Goal: Obtain resource: Download file/media

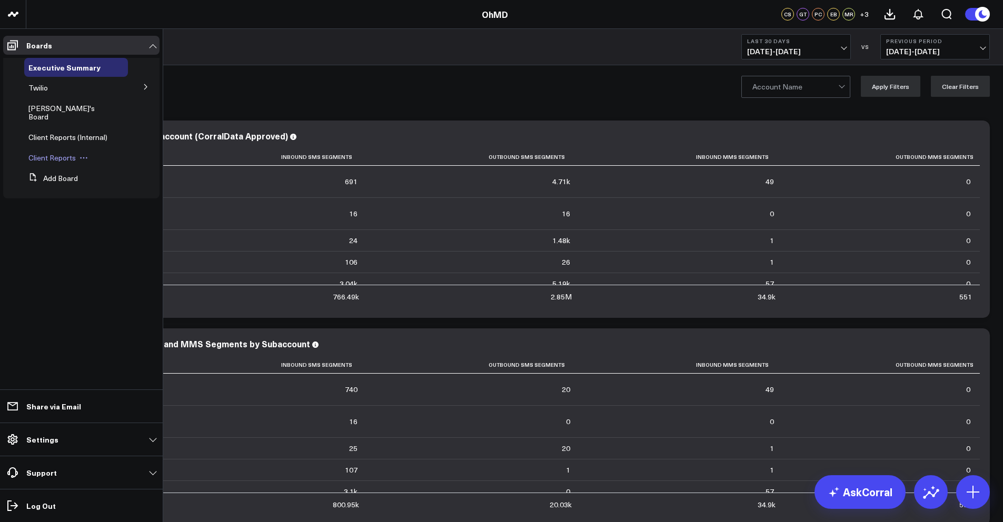
click at [67, 153] on span "Client Reports" at bounding box center [51, 158] width 47 height 10
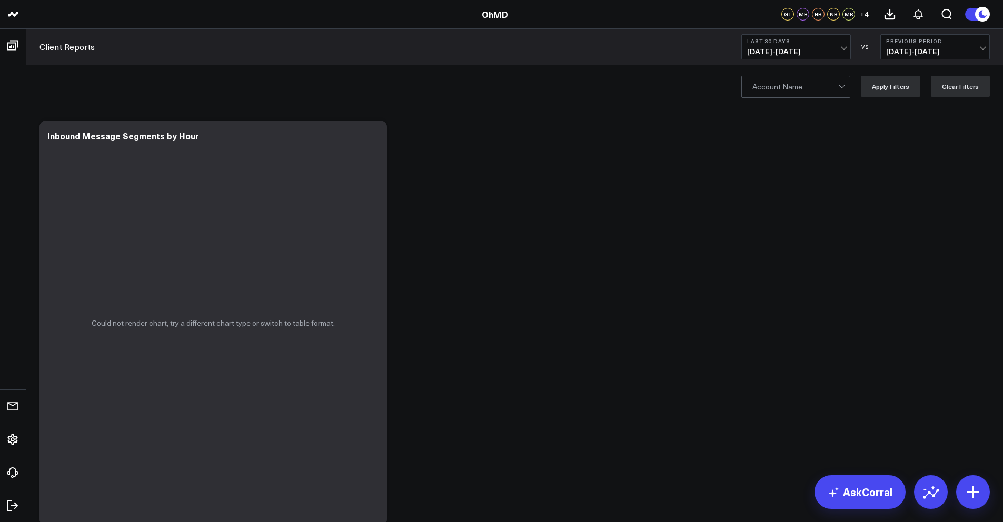
click at [798, 90] on div at bounding box center [795, 86] width 86 height 21
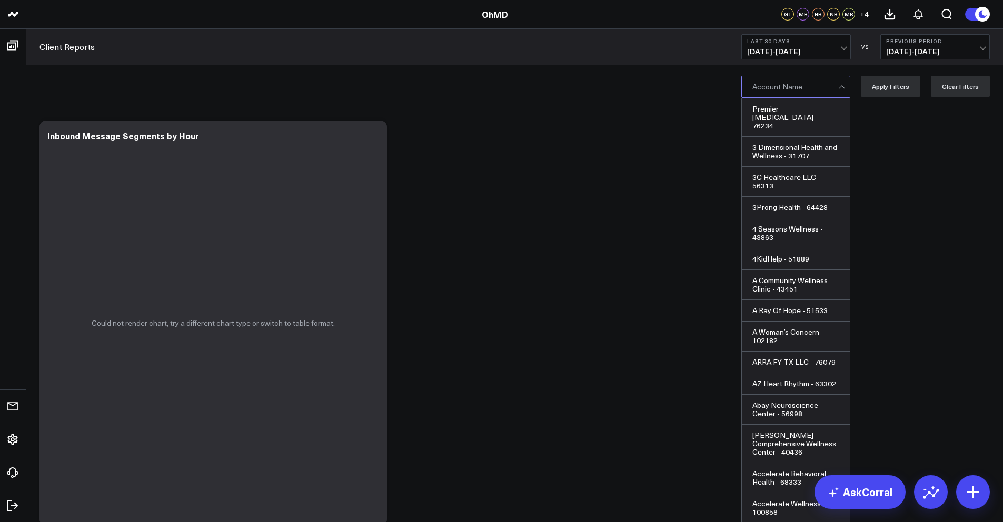
click at [789, 45] on button "Last 30 Days [DATE] - [DATE]" at bounding box center [795, 46] width 109 height 25
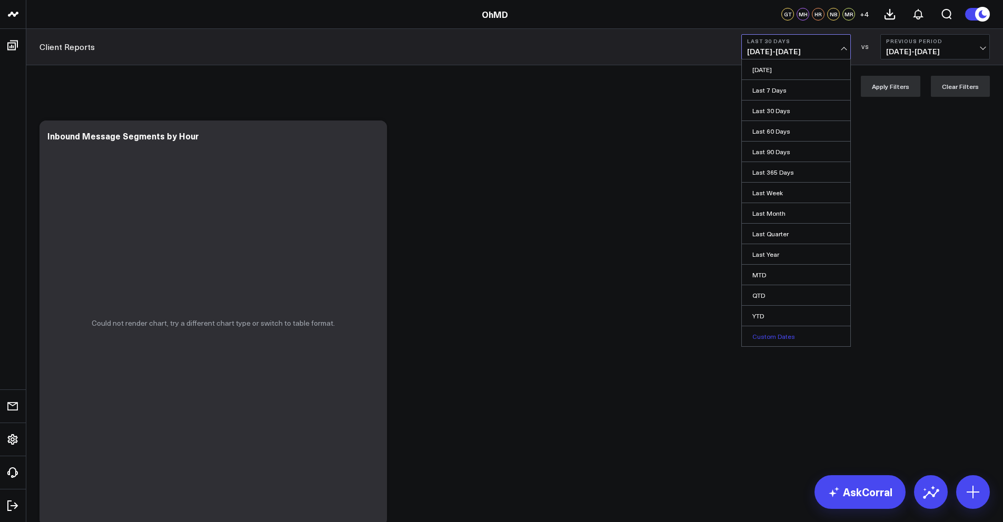
click at [776, 341] on link "Custom Dates" at bounding box center [796, 336] width 108 height 20
select select "8"
select select "2025"
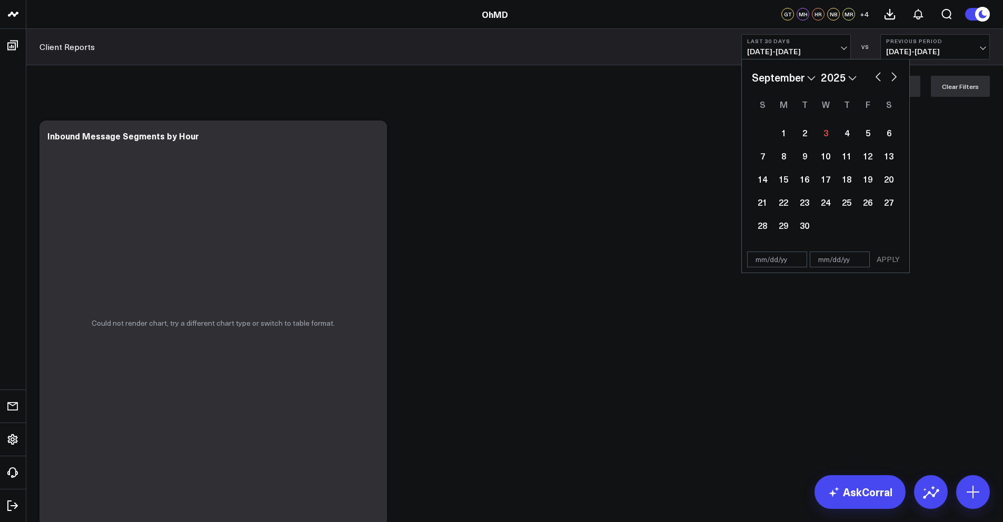
click at [791, 78] on select "January February March April May June July August September October November De…" at bounding box center [784, 77] width 64 height 16
select select "7"
select select "2025"
click at [873, 133] on div "1" at bounding box center [867, 132] width 21 height 21
type input "[DATE]"
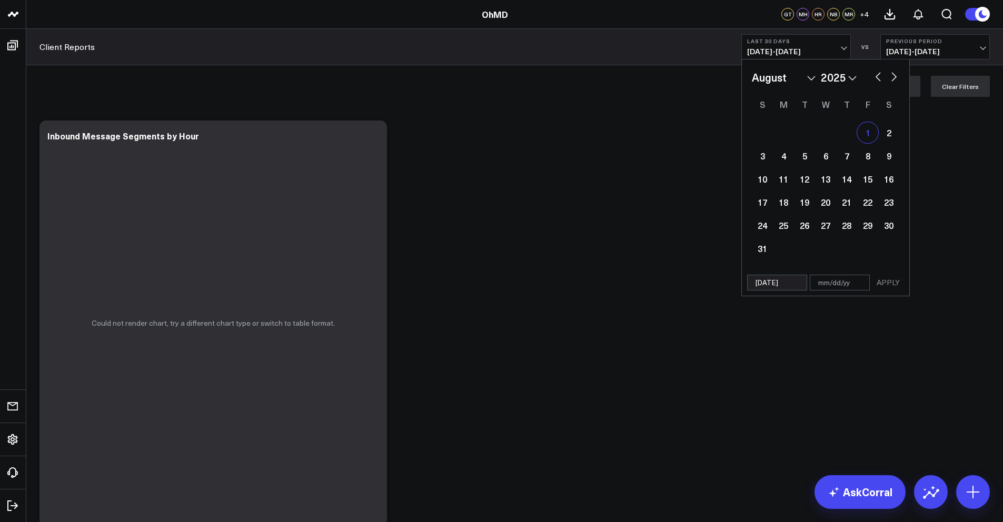
select select "7"
select select "2025"
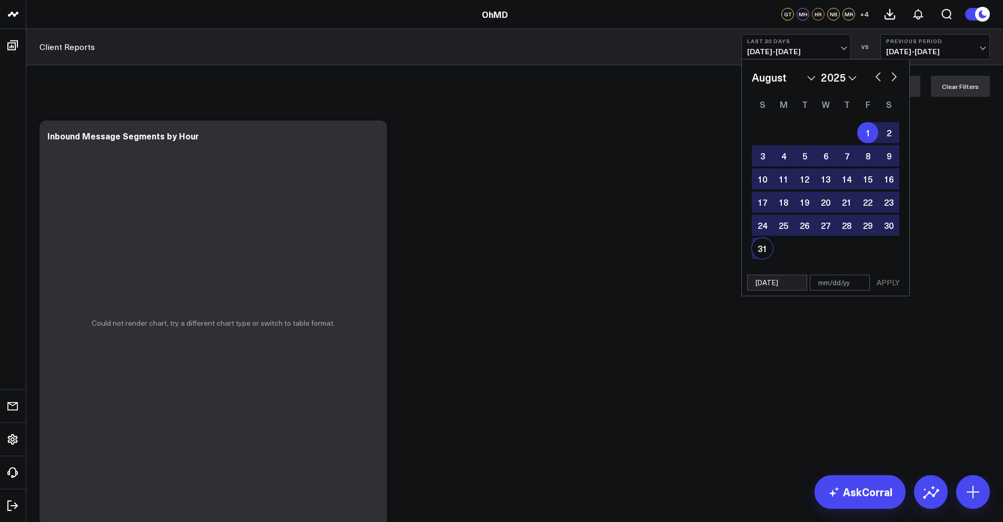
click at [766, 250] on div "31" at bounding box center [762, 248] width 21 height 21
type input "[DATE]"
select select "7"
select select "2025"
click at [888, 283] on button "APPLY" at bounding box center [888, 283] width 32 height 16
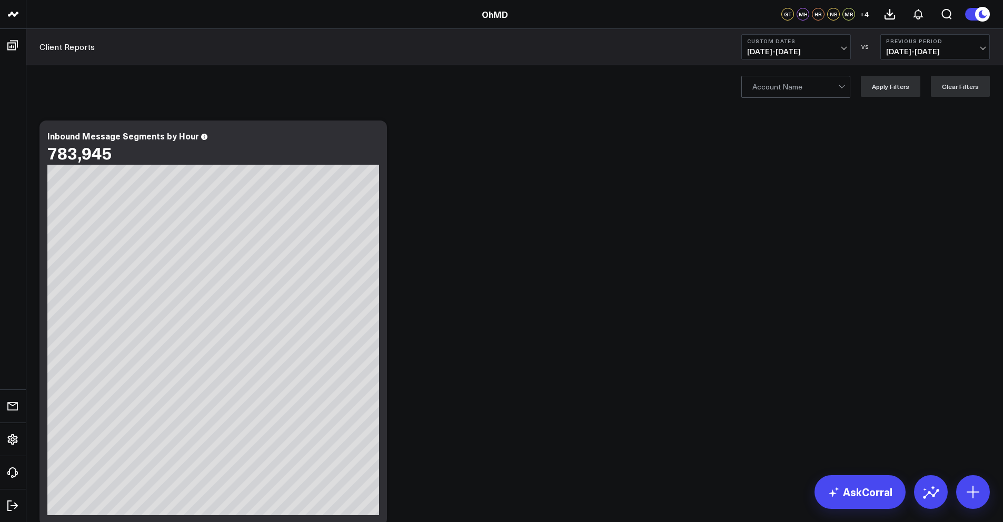
click at [896, 47] on span "[DATE] - [DATE]" at bounding box center [935, 51] width 98 height 8
click at [902, 132] on link "No Comparison" at bounding box center [935, 131] width 108 height 20
click at [820, 88] on div at bounding box center [795, 86] width 86 height 21
type input "kc care"
click at [781, 102] on div "KC CARE - 100231" at bounding box center [796, 108] width 108 height 21
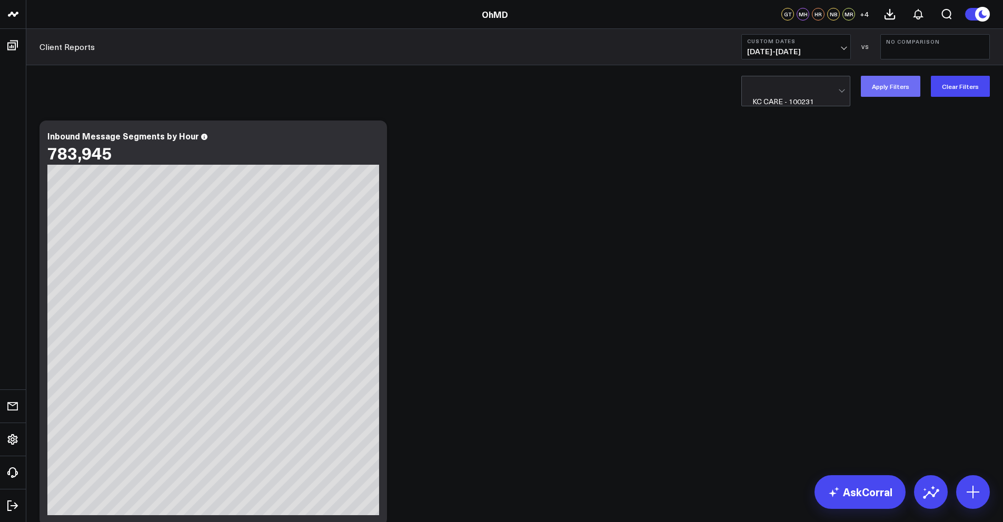
click at [895, 86] on button "Apply Filters" at bounding box center [890, 86] width 59 height 21
click at [843, 51] on span "[DATE] - [DATE]" at bounding box center [796, 51] width 98 height 8
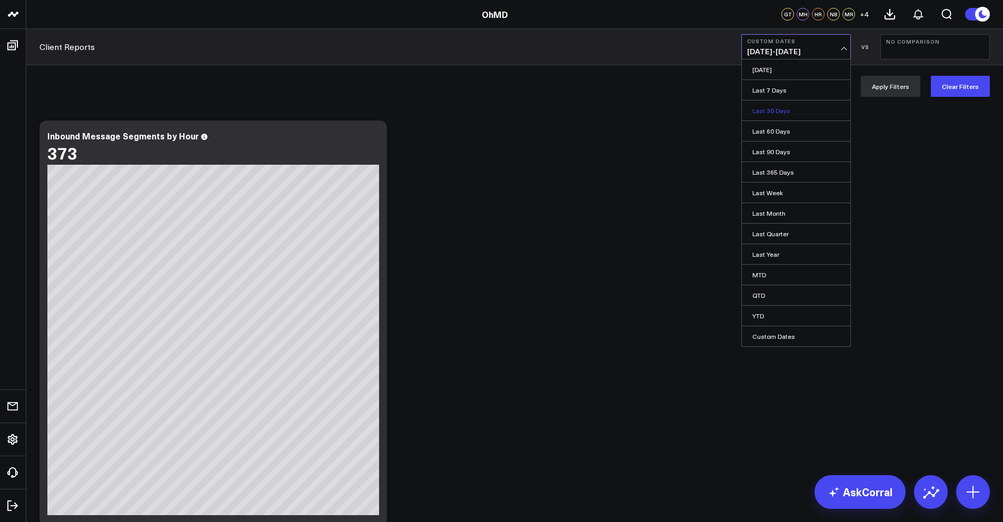
click at [778, 116] on link "Last 30 Days" at bounding box center [796, 111] width 108 height 20
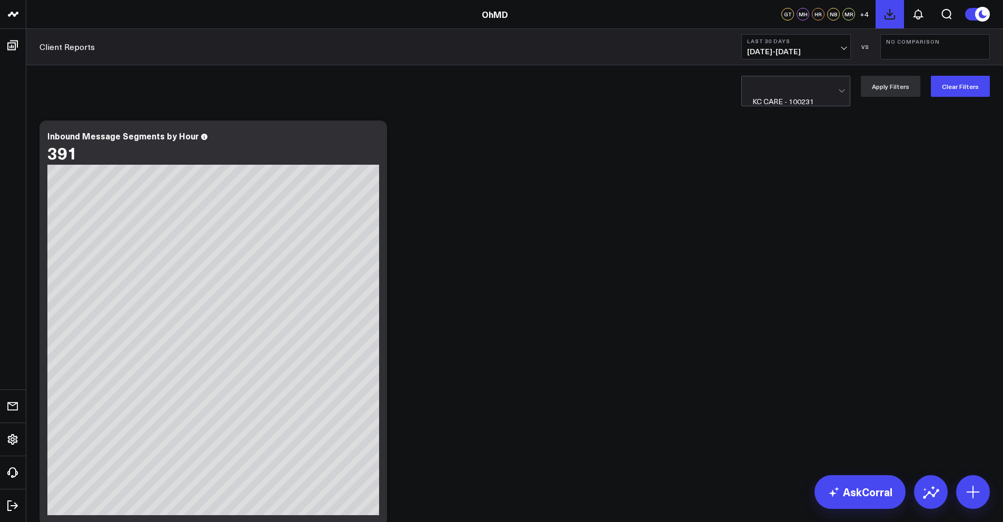
click at [892, 16] on icon at bounding box center [889, 14] width 13 height 13
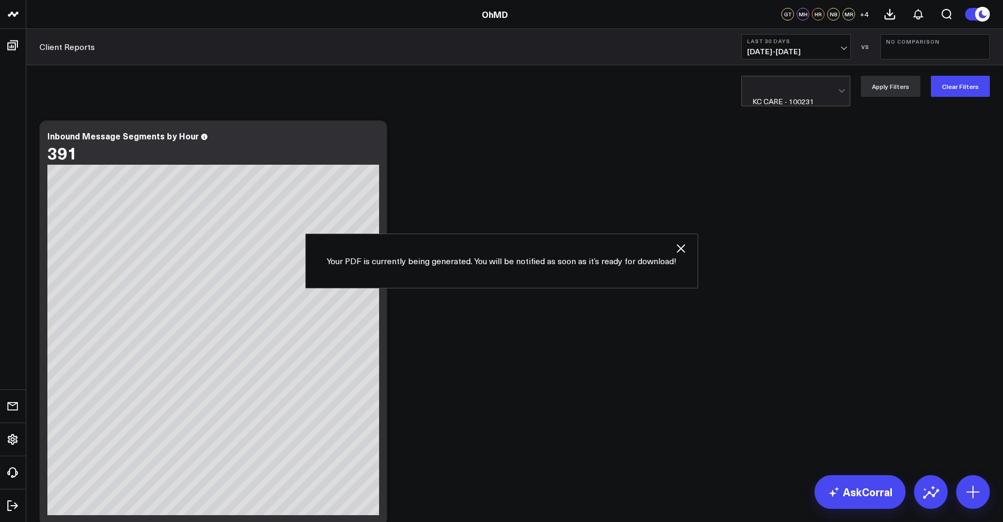
click at [818, 52] on span "[DATE] - [DATE]" at bounding box center [796, 51] width 98 height 8
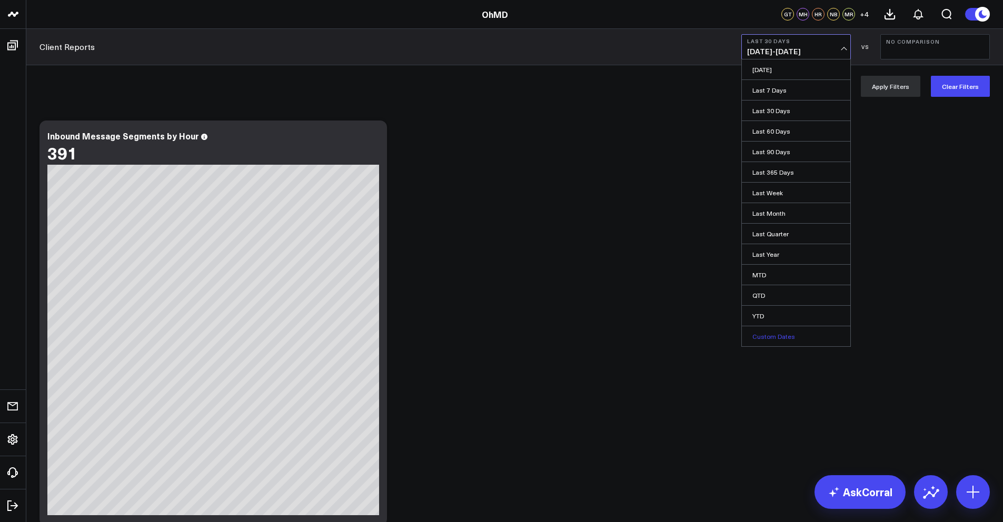
click at [770, 344] on link "Custom Dates" at bounding box center [796, 336] width 108 height 20
select select "8"
select select "2025"
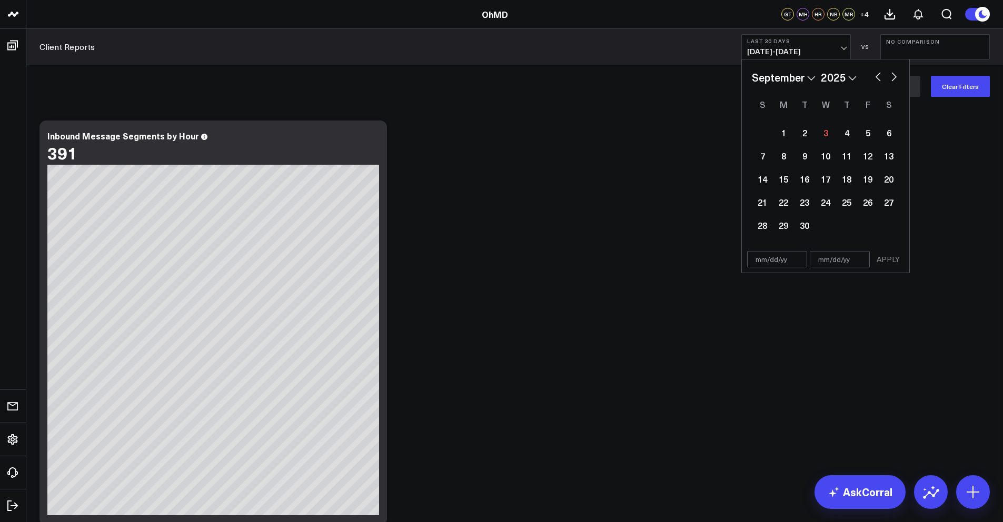
click at [786, 76] on select "January February March April May June July August September October November De…" at bounding box center [784, 77] width 64 height 16
select select "7"
select select "2025"
click at [866, 127] on div "1" at bounding box center [867, 132] width 21 height 21
type input "[DATE]"
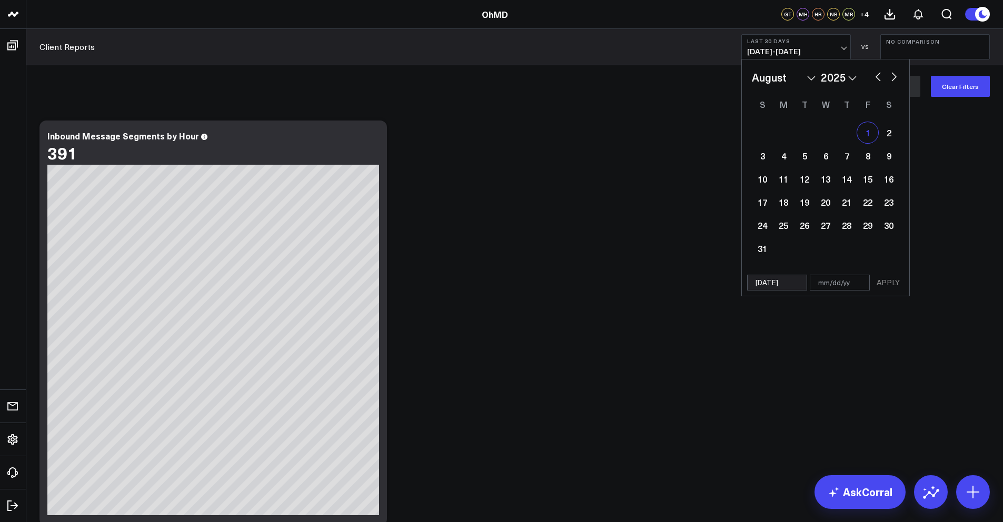
select select "7"
select select "2025"
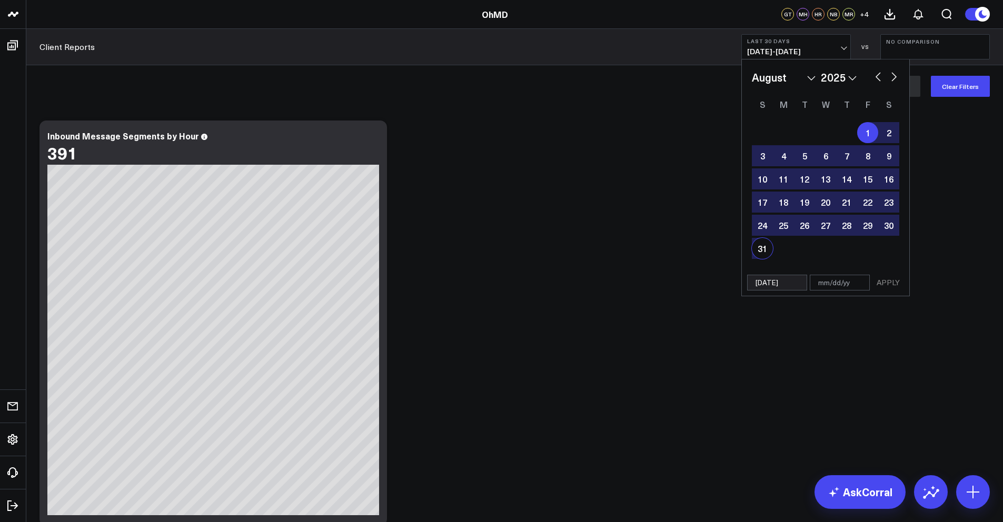
click at [761, 252] on div "31" at bounding box center [762, 248] width 21 height 21
type input "[DATE]"
select select "7"
select select "2025"
click at [894, 286] on button "APPLY" at bounding box center [888, 283] width 32 height 16
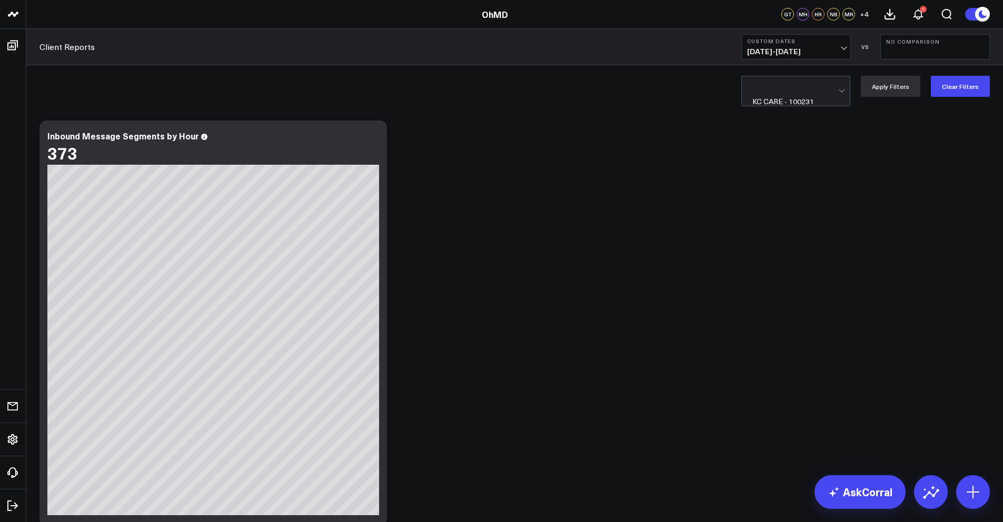
click at [784, 89] on div at bounding box center [795, 86] width 86 height 21
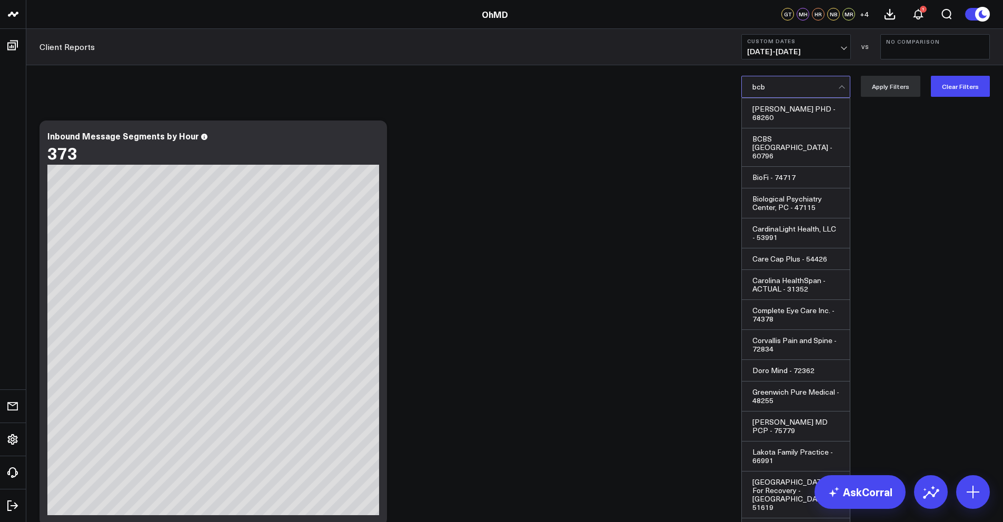
type input "bcbs"
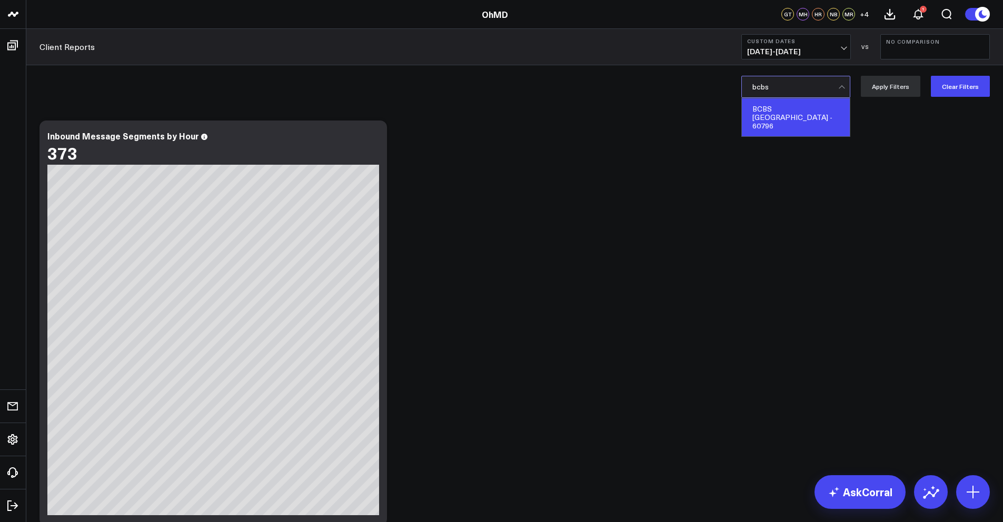
click at [789, 101] on div "BCBS [GEOGRAPHIC_DATA] - 60796" at bounding box center [796, 117] width 108 height 38
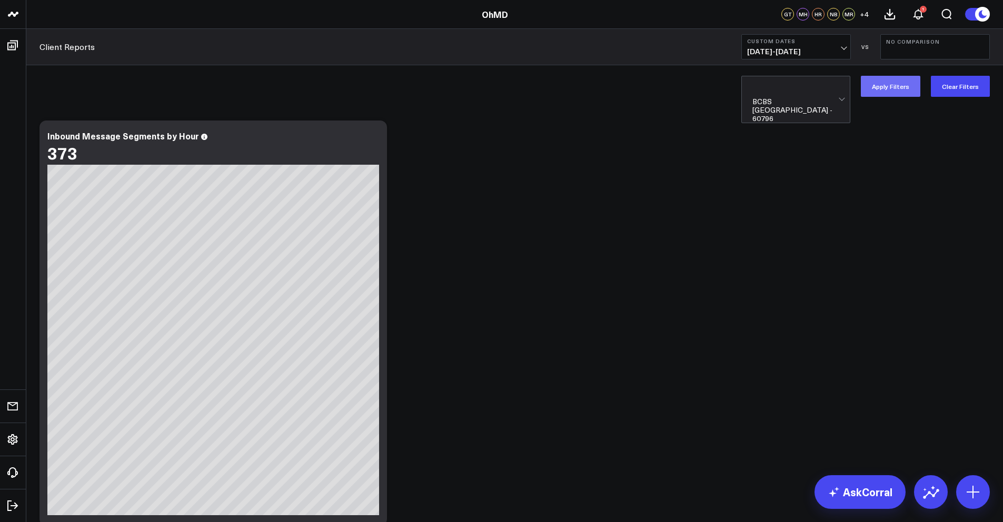
click at [898, 87] on button "Apply Filters" at bounding box center [890, 86] width 59 height 21
drag, startPoint x: 889, startPoint y: 16, endPoint x: 896, endPoint y: 14, distance: 7.7
click at [889, 16] on icon at bounding box center [889, 14] width 13 height 13
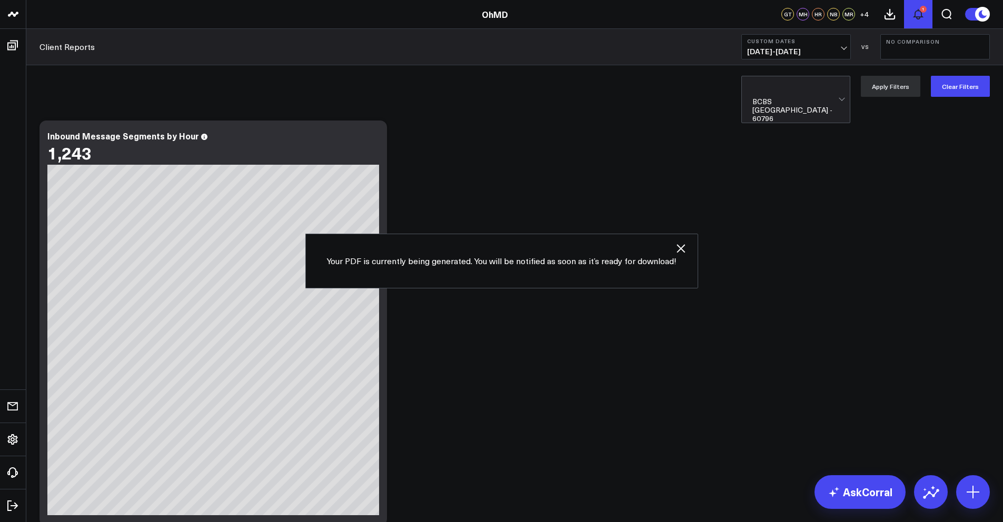
click at [928, 13] on button "1" at bounding box center [918, 14] width 28 height 28
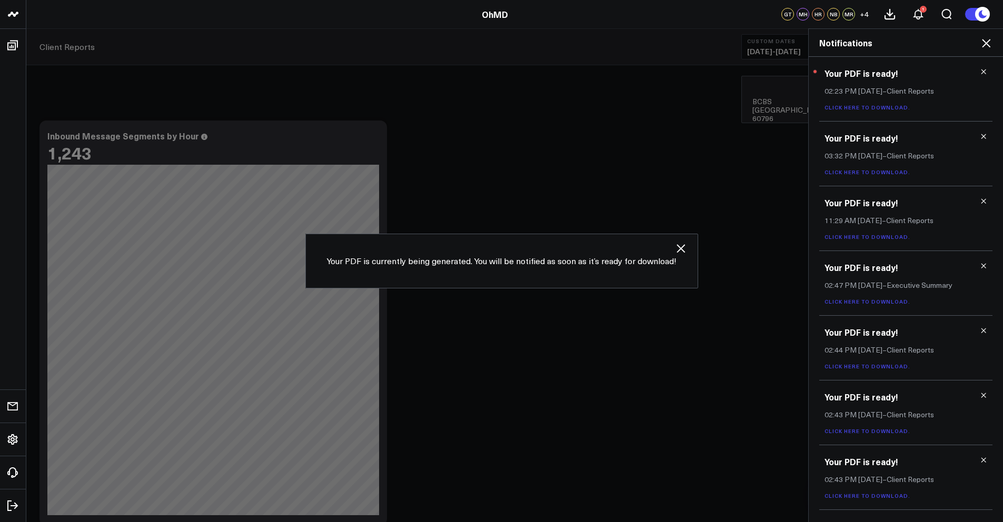
click at [878, 105] on link "Click here to download." at bounding box center [867, 107] width 86 height 7
